Goal: Find specific page/section: Find specific page/section

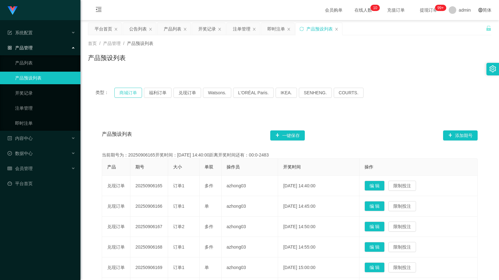
click at [135, 91] on button "商城订单" at bounding box center [128, 93] width 28 height 10
click at [135, 95] on button "商城订单" at bounding box center [128, 93] width 28 height 10
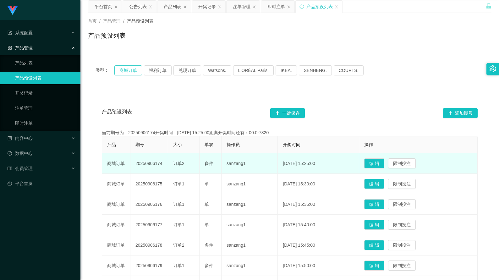
scroll to position [31, 0]
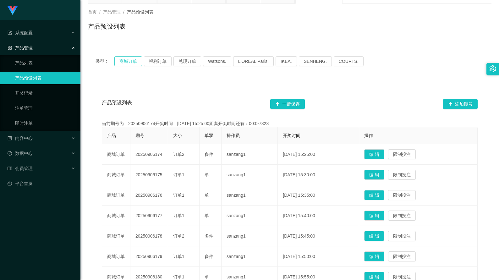
click at [132, 62] on button "商城订单" at bounding box center [128, 61] width 28 height 10
click at [162, 62] on button "福利订单" at bounding box center [158, 61] width 28 height 10
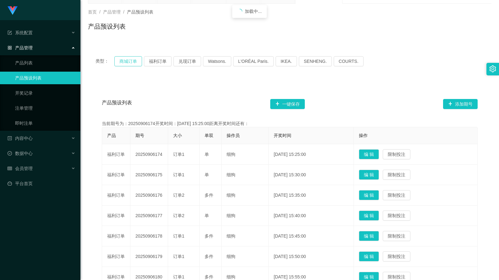
click at [130, 62] on button "商城订单" at bounding box center [128, 61] width 28 height 10
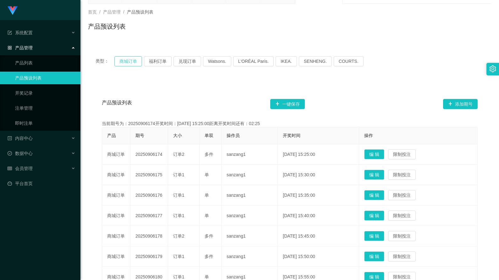
click at [132, 64] on button "商城订单" at bounding box center [128, 61] width 28 height 10
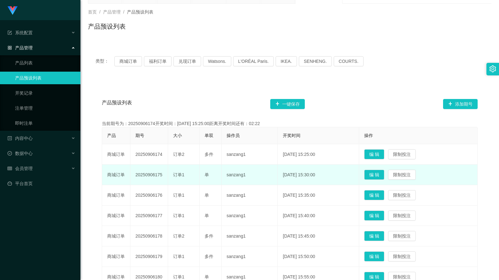
drag, startPoint x: 162, startPoint y: 174, endPoint x: 133, endPoint y: 174, distance: 29.2
click at [133, 174] on td "20250906175" at bounding box center [149, 175] width 38 height 20
copy td "20250906175"
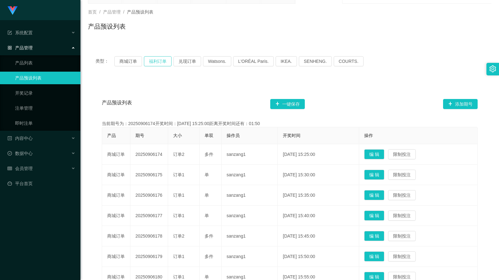
click at [158, 65] on button "福利订单" at bounding box center [158, 61] width 28 height 10
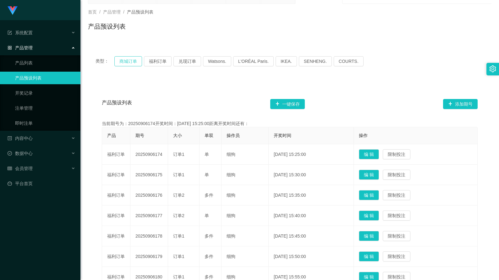
click at [122, 64] on button "商城订单" at bounding box center [128, 61] width 28 height 10
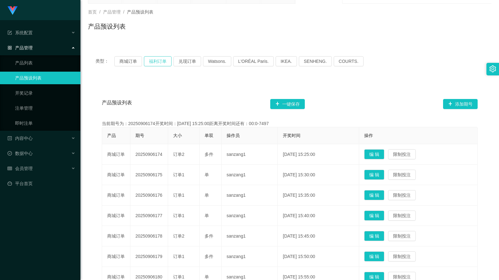
click at [156, 60] on button "福利订单" at bounding box center [158, 61] width 28 height 10
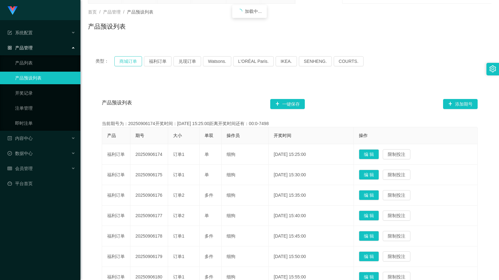
click at [130, 60] on button "商城订单" at bounding box center [128, 61] width 28 height 10
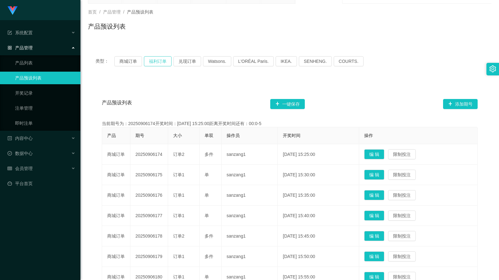
click at [154, 62] on button "福利订单" at bounding box center [158, 61] width 28 height 10
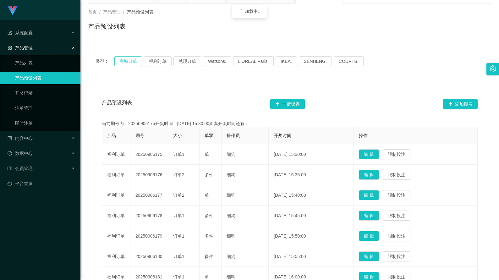
click at [138, 62] on button "商城订单" at bounding box center [128, 61] width 28 height 10
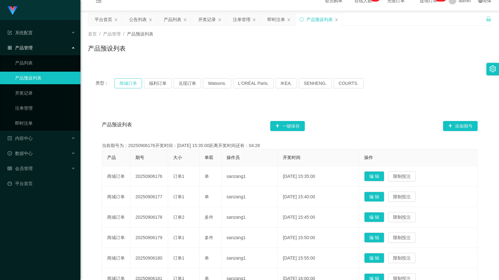
scroll to position [0, 0]
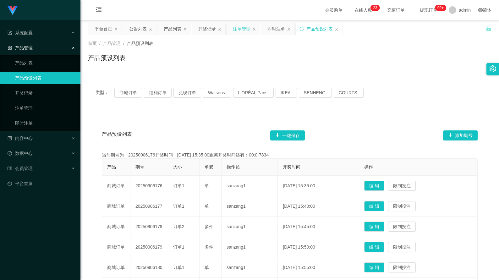
click at [238, 30] on div "注单管理" at bounding box center [242, 29] width 18 height 12
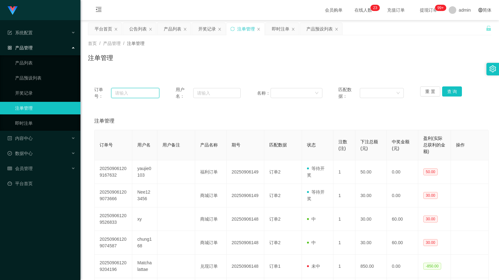
click at [146, 94] on input "text" at bounding box center [135, 93] width 48 height 10
click at [208, 32] on div "开奖记录" at bounding box center [207, 29] width 18 height 12
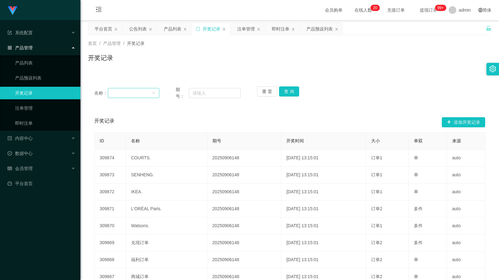
click at [138, 93] on div at bounding box center [131, 92] width 40 height 9
click at [188, 85] on div "名称： 期号： 重 置 查 询" at bounding box center [289, 93] width 403 height 26
click at [175, 30] on div "产品列表" at bounding box center [173, 29] width 18 height 12
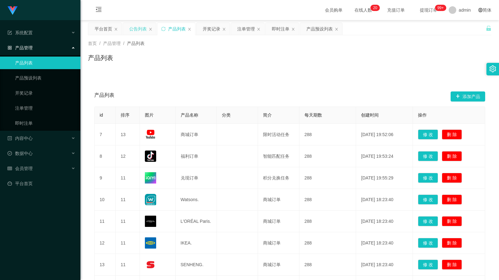
click at [138, 31] on div "公告列表" at bounding box center [138, 29] width 18 height 12
